Goal: Download file/media

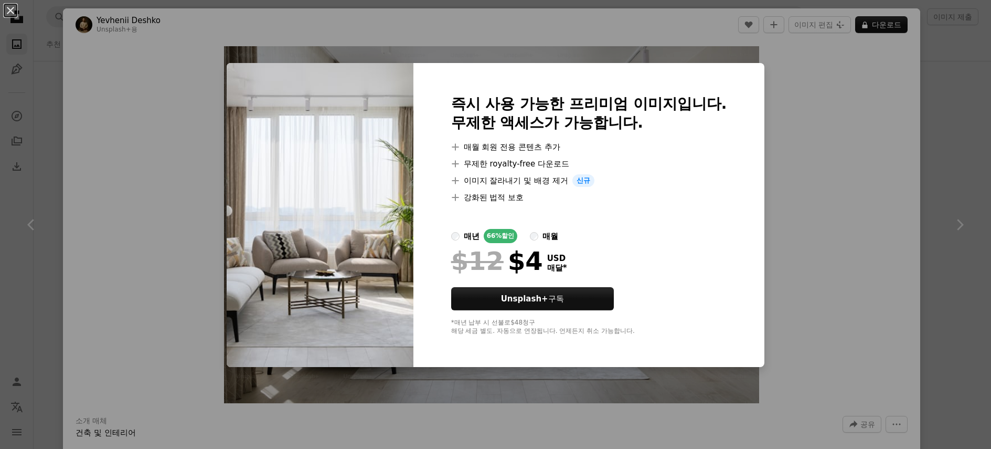
scroll to position [2093, 0]
click at [10, 10] on button "An X shape" at bounding box center [10, 10] width 13 height 13
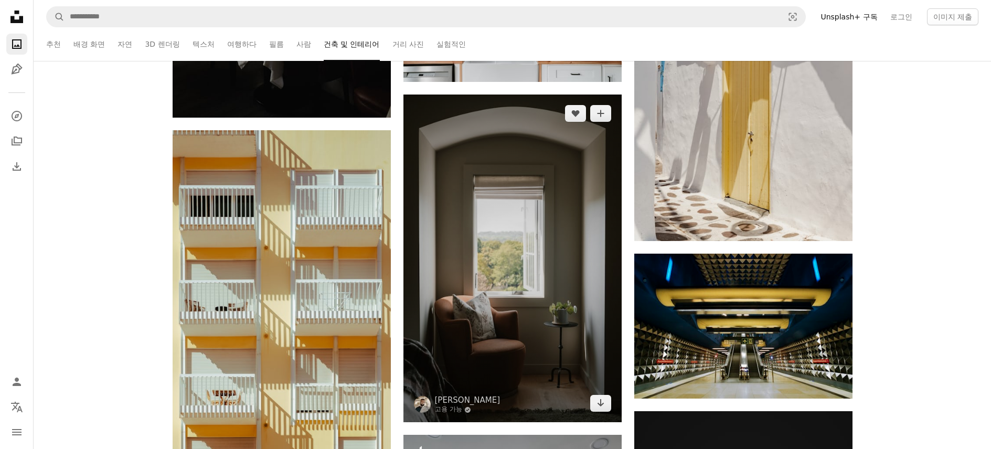
scroll to position [3984, 0]
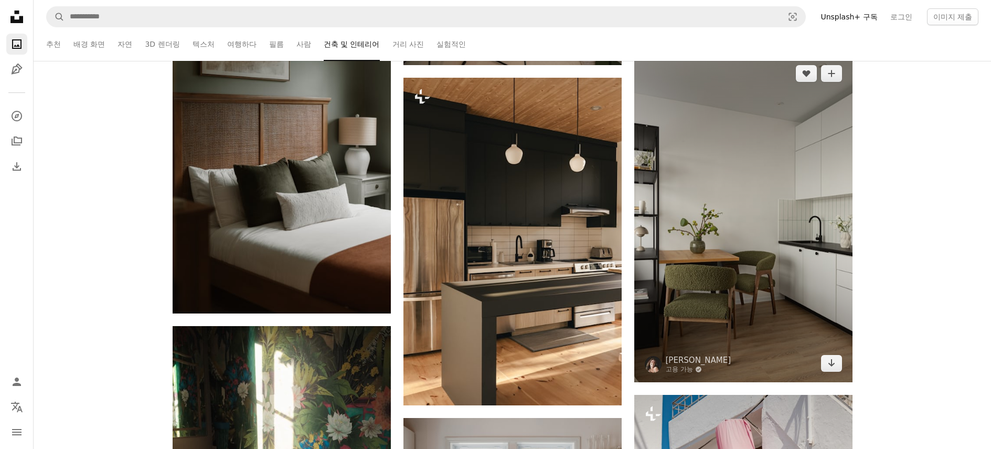
click at [712, 269] on img at bounding box center [744, 218] width 218 height 327
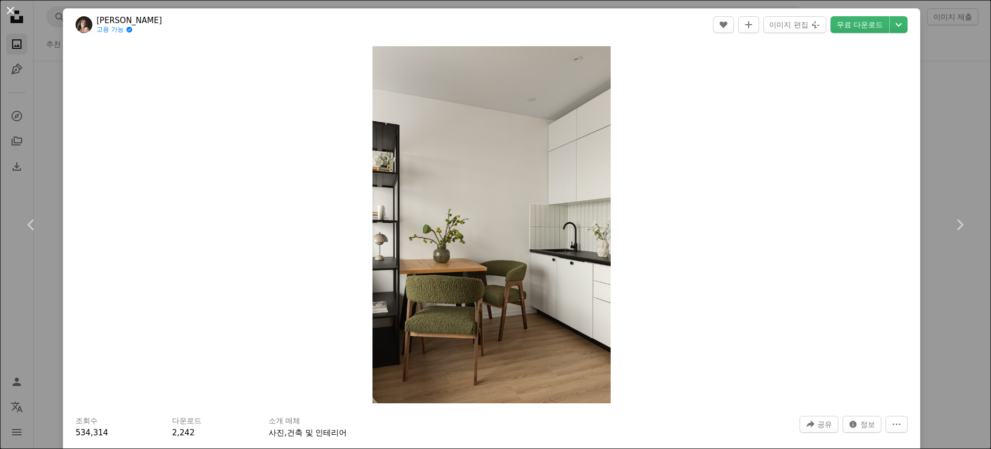
click at [16, 9] on button "An X shape" at bounding box center [10, 10] width 13 height 13
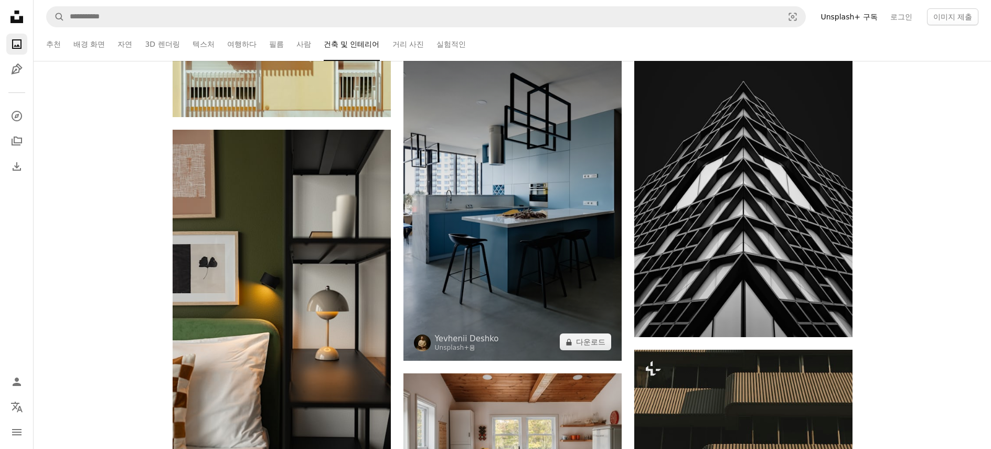
scroll to position [5336, 0]
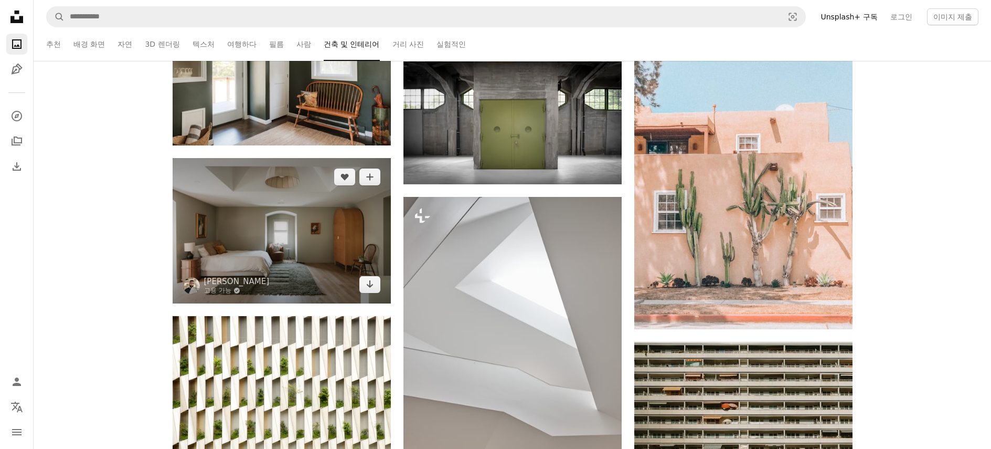
click at [338, 245] on img at bounding box center [282, 230] width 218 height 145
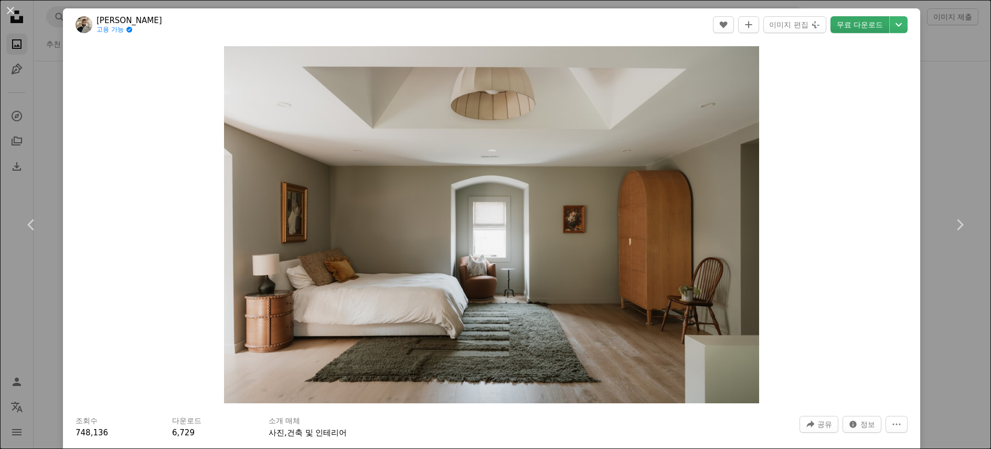
click at [880, 27] on link "무료 다운로드" at bounding box center [860, 24] width 59 height 17
